Goal: Task Accomplishment & Management: Manage account settings

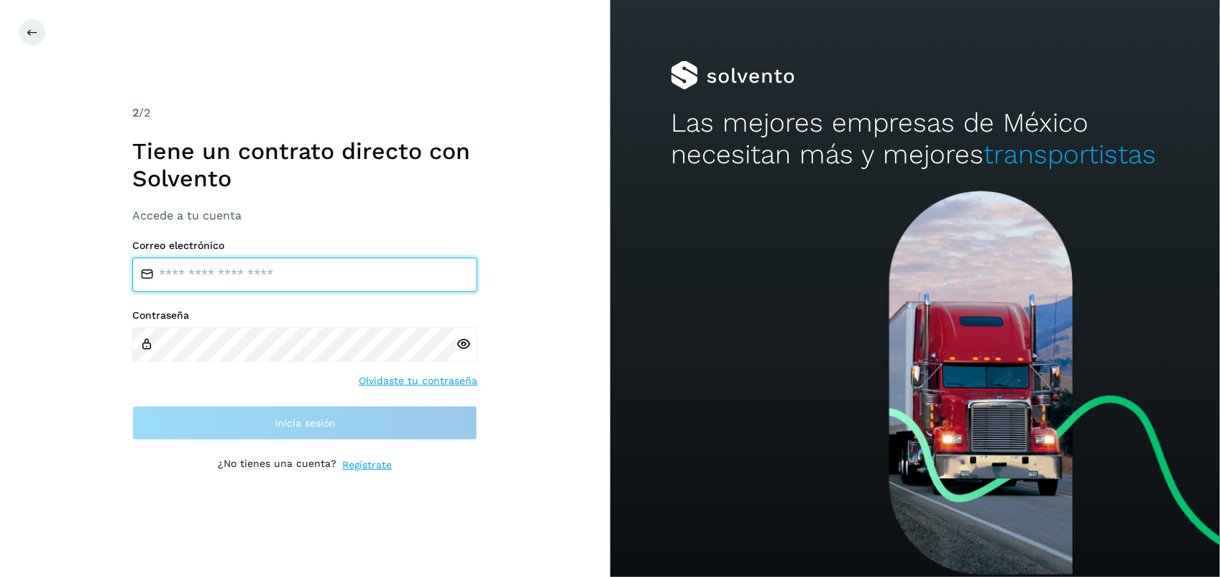
click at [254, 270] on input "email" at bounding box center [304, 274] width 345 height 35
type input "**********"
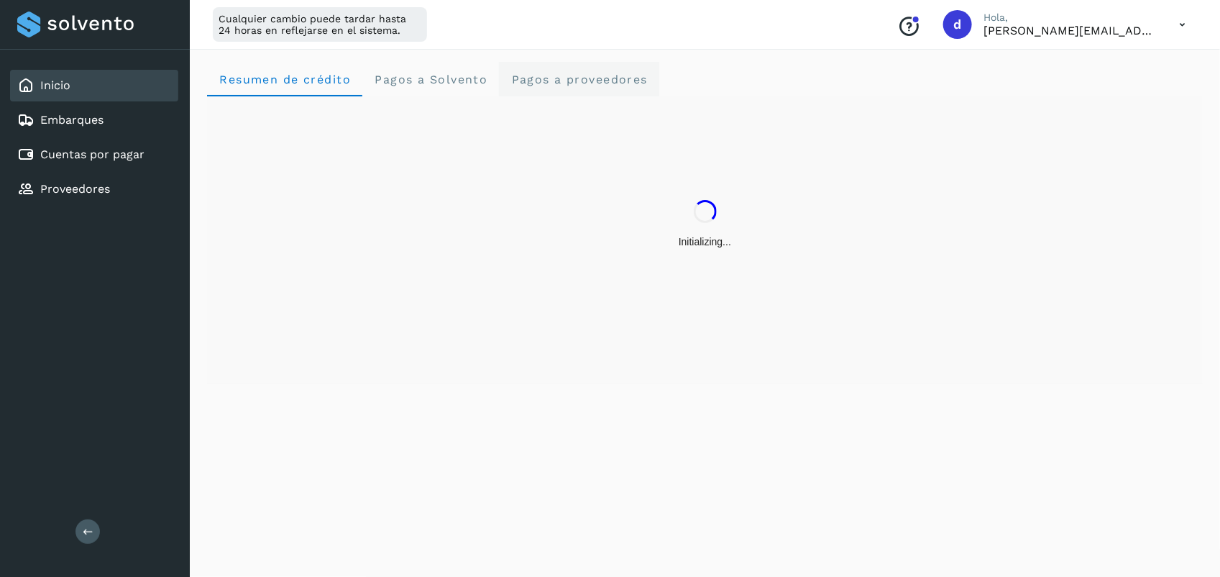
click at [552, 91] on proveedores "Pagos a proveedores" at bounding box center [579, 79] width 160 height 35
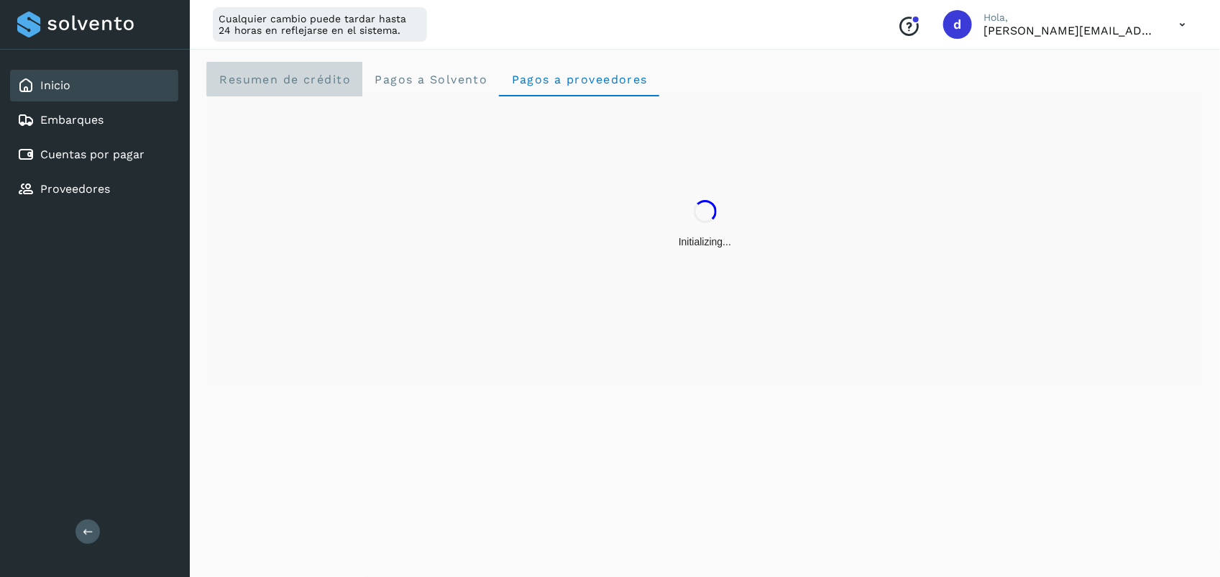
click at [325, 80] on span "Resumen de crédito" at bounding box center [285, 80] width 132 height 14
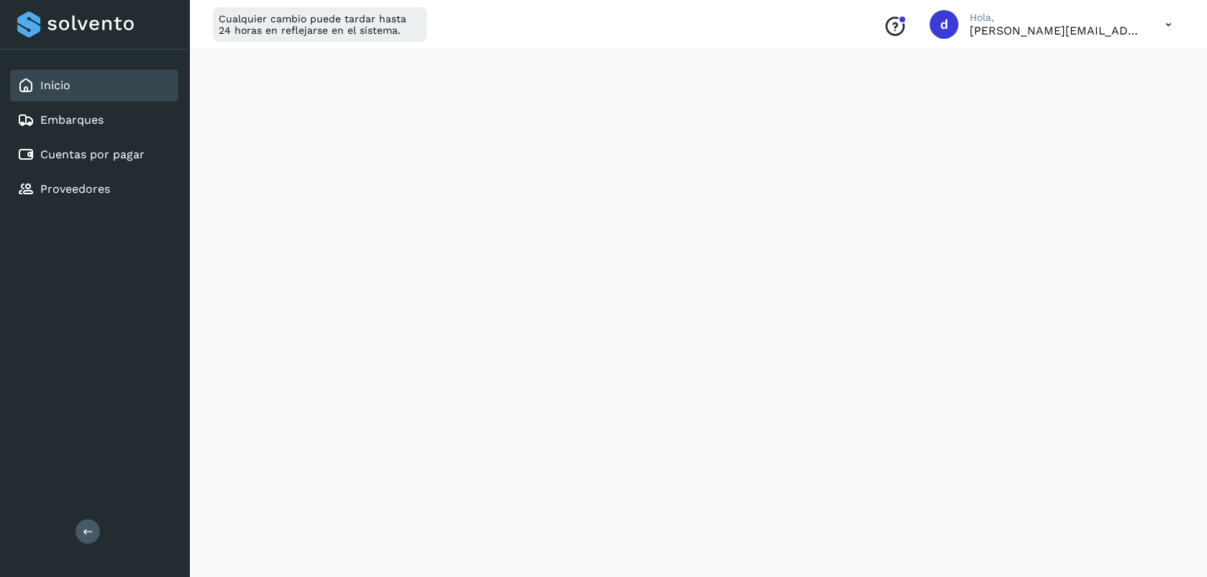
scroll to position [123, 0]
click at [86, 149] on link "Cuentas por pagar" at bounding box center [92, 154] width 104 height 14
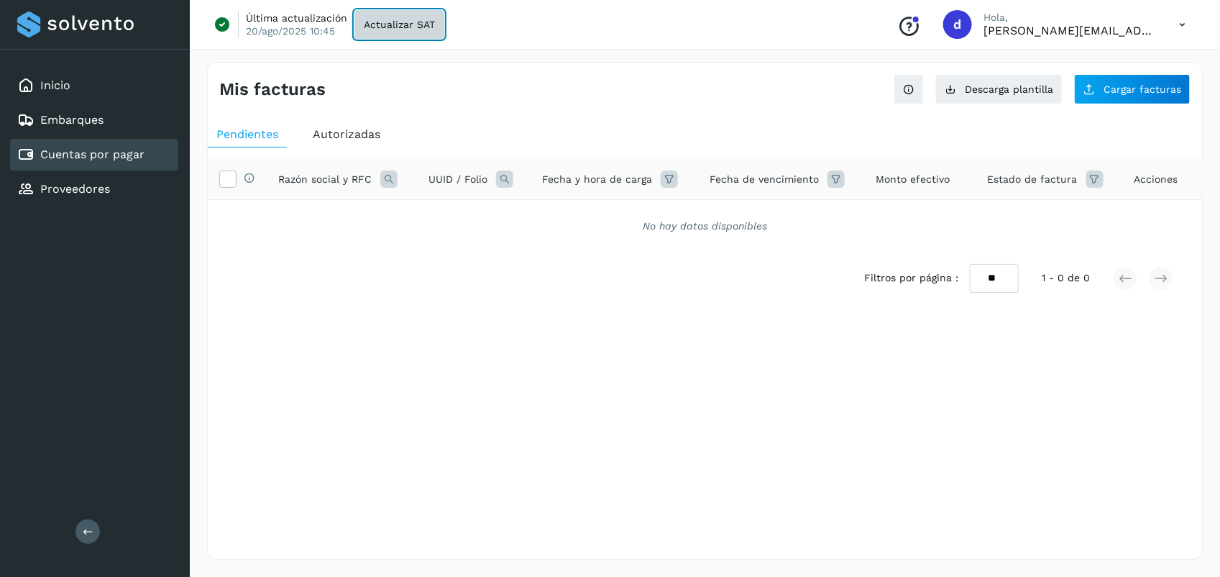
click at [403, 36] on button "Actualizar SAT" at bounding box center [399, 24] width 90 height 29
click at [1181, 27] on icon at bounding box center [1182, 24] width 29 height 29
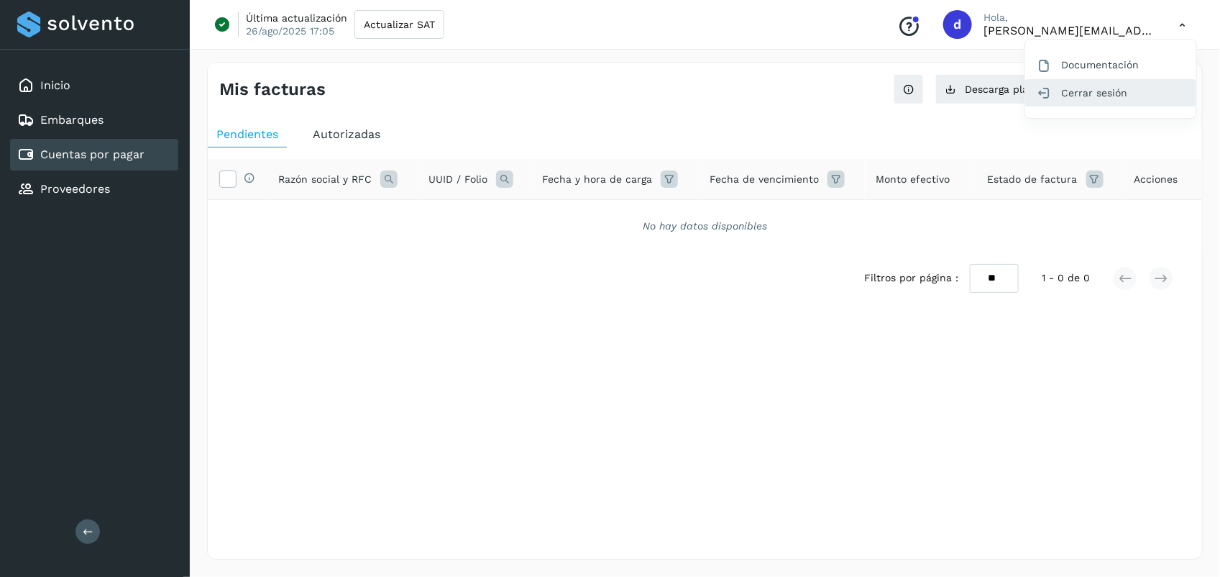
click at [1104, 104] on div "Cerrar sesión" at bounding box center [1110, 92] width 171 height 27
